Goal: Navigation & Orientation: Find specific page/section

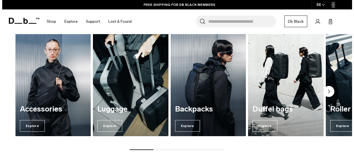
scroll to position [207, 0]
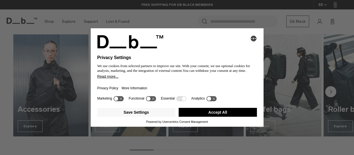
click at [275, 16] on div "Selecting an option will immediately change the language Privacy Settings We us…" at bounding box center [177, 77] width 354 height 155
click at [248, 110] on button "Accept All" at bounding box center [218, 112] width 78 height 9
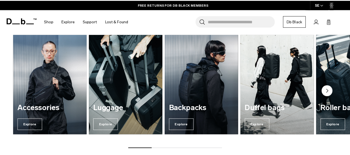
scroll to position [205, 0]
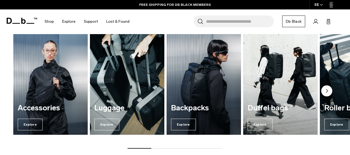
click at [328, 90] on circle "Next slide" at bounding box center [326, 90] width 11 height 11
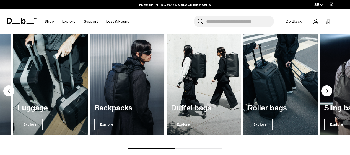
click at [328, 90] on circle "Next slide" at bounding box center [326, 90] width 11 height 11
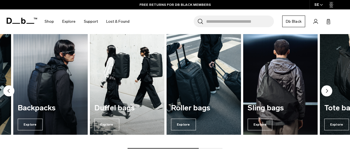
click at [328, 90] on circle "Next slide" at bounding box center [326, 90] width 11 height 11
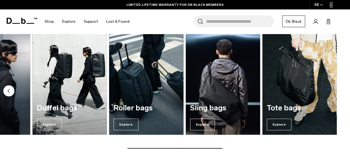
click at [11, 91] on circle "Previous slide" at bounding box center [8, 90] width 11 height 11
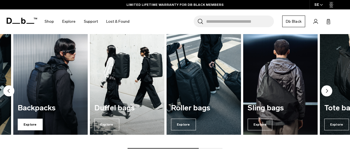
click at [37, 122] on span "Explore" at bounding box center [30, 124] width 25 height 12
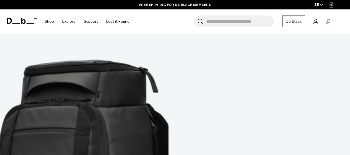
scroll to position [552, 0]
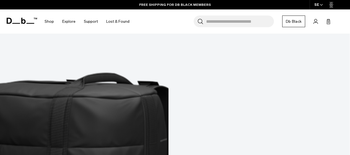
scroll to position [1414, 0]
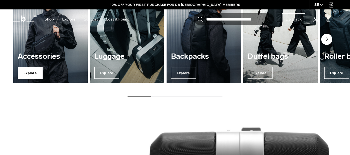
click at [26, 71] on span "Explore" at bounding box center [30, 73] width 25 height 12
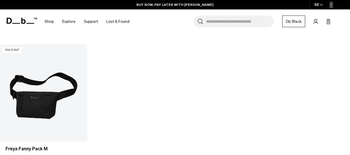
scroll to position [1493, 0]
